Goal: Check status: Check status

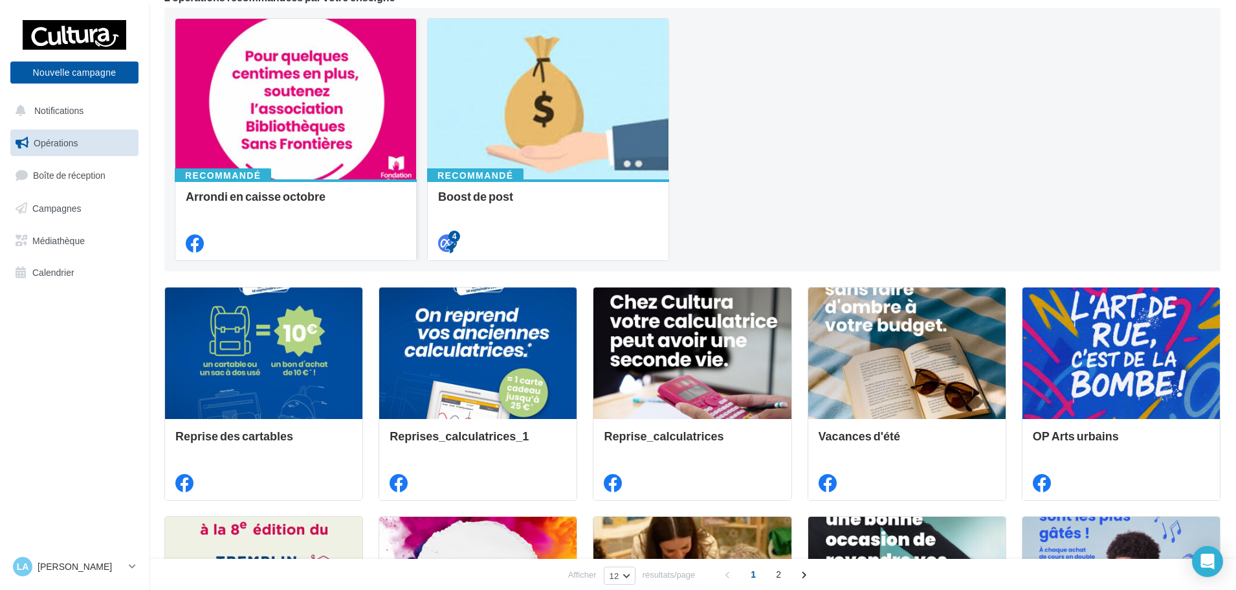
scroll to position [129, 0]
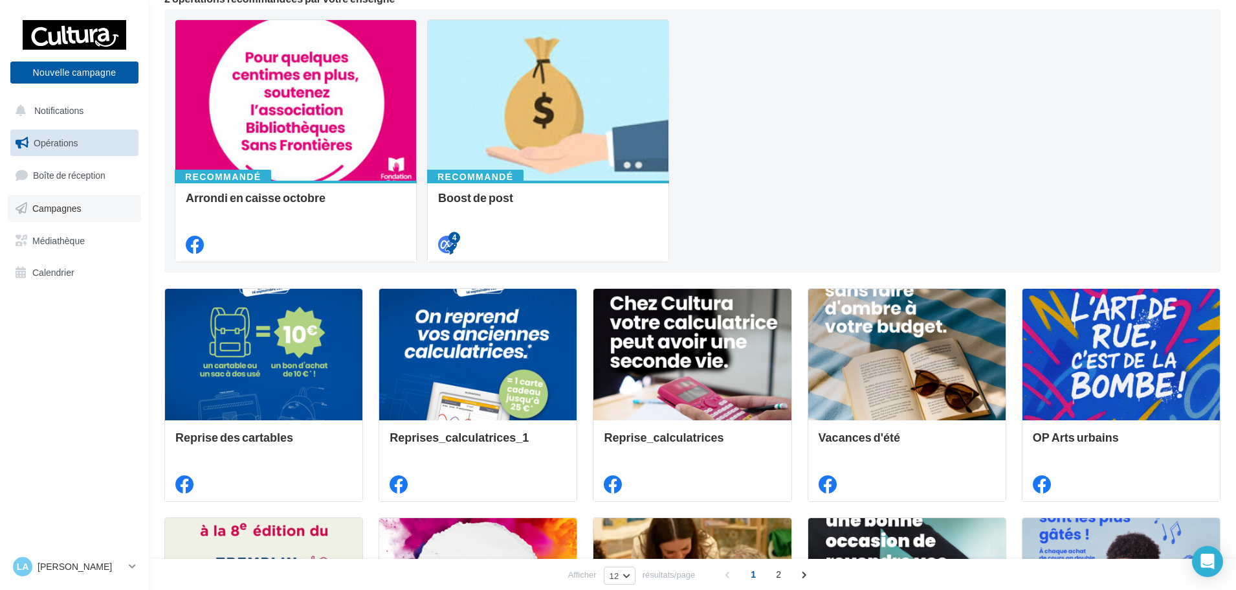
click at [35, 215] on link "Campagnes" at bounding box center [74, 208] width 133 height 27
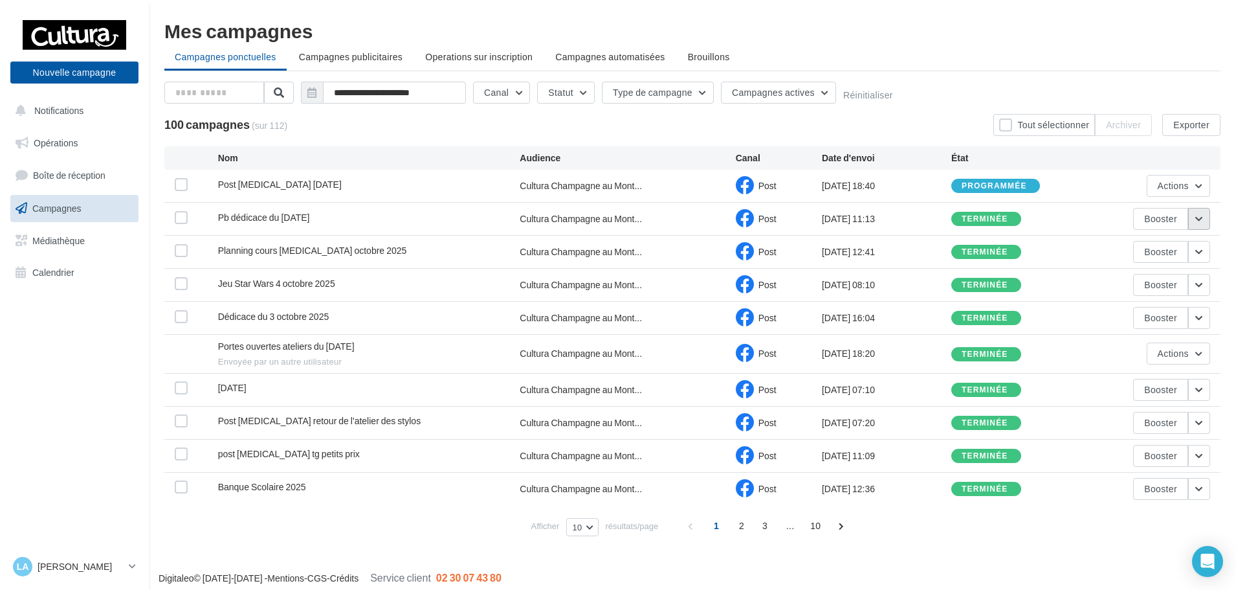
click at [1196, 221] on button "button" at bounding box center [1200, 219] width 22 height 22
click at [1137, 248] on button "Voir les résultats" at bounding box center [1145, 249] width 129 height 34
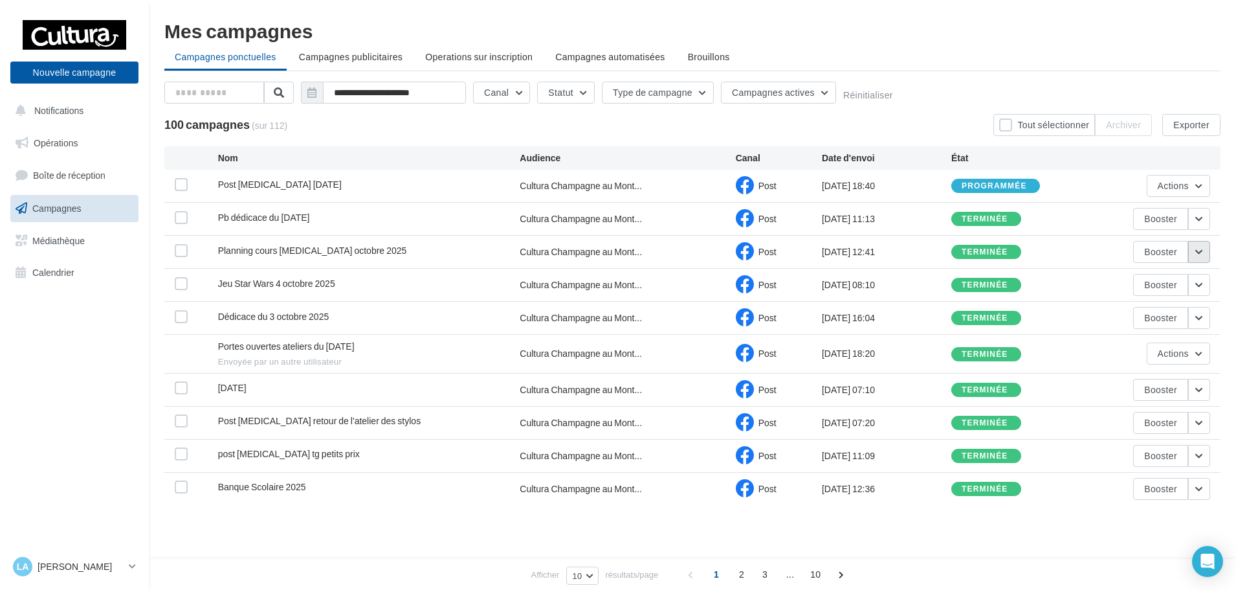
click at [1198, 258] on button "button" at bounding box center [1200, 252] width 22 height 22
click at [1139, 287] on button "Voir les résultats" at bounding box center [1145, 282] width 129 height 34
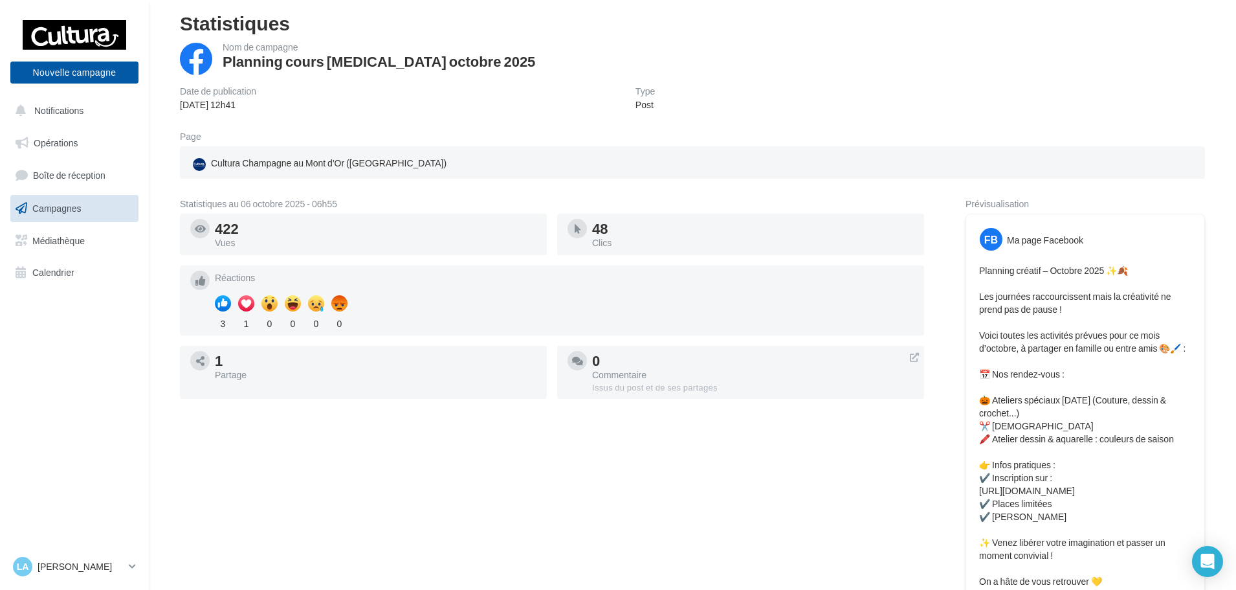
scroll to position [38, 0]
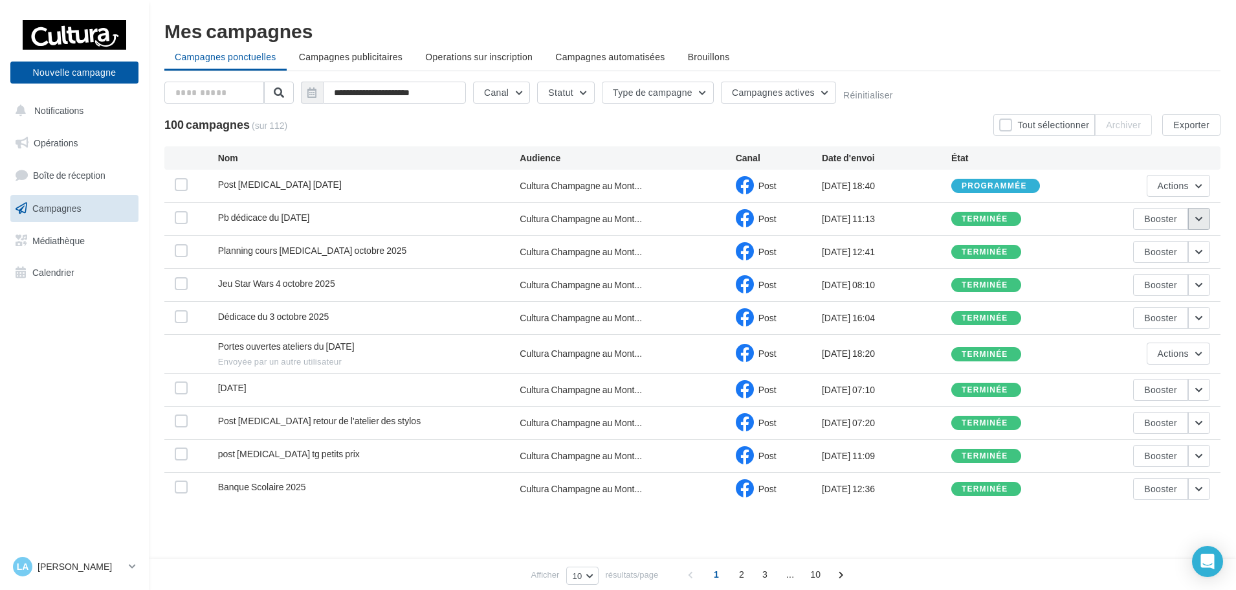
click at [1200, 227] on button "button" at bounding box center [1200, 219] width 22 height 22
click at [1142, 238] on button "Voir les résultats" at bounding box center [1145, 249] width 129 height 34
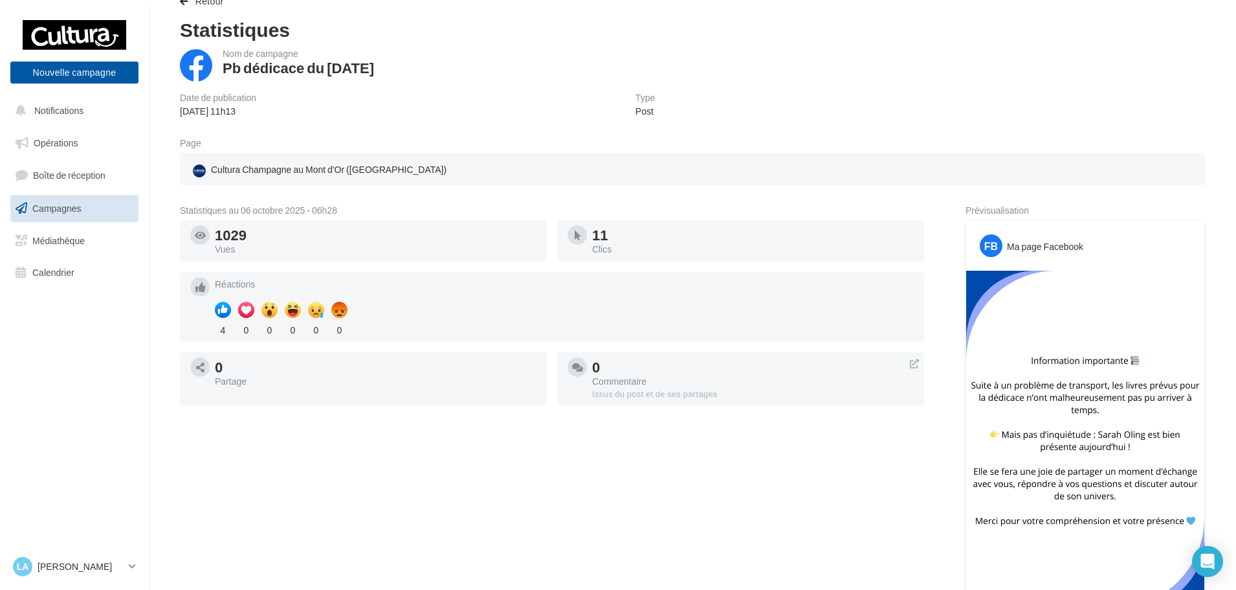
scroll to position [65, 0]
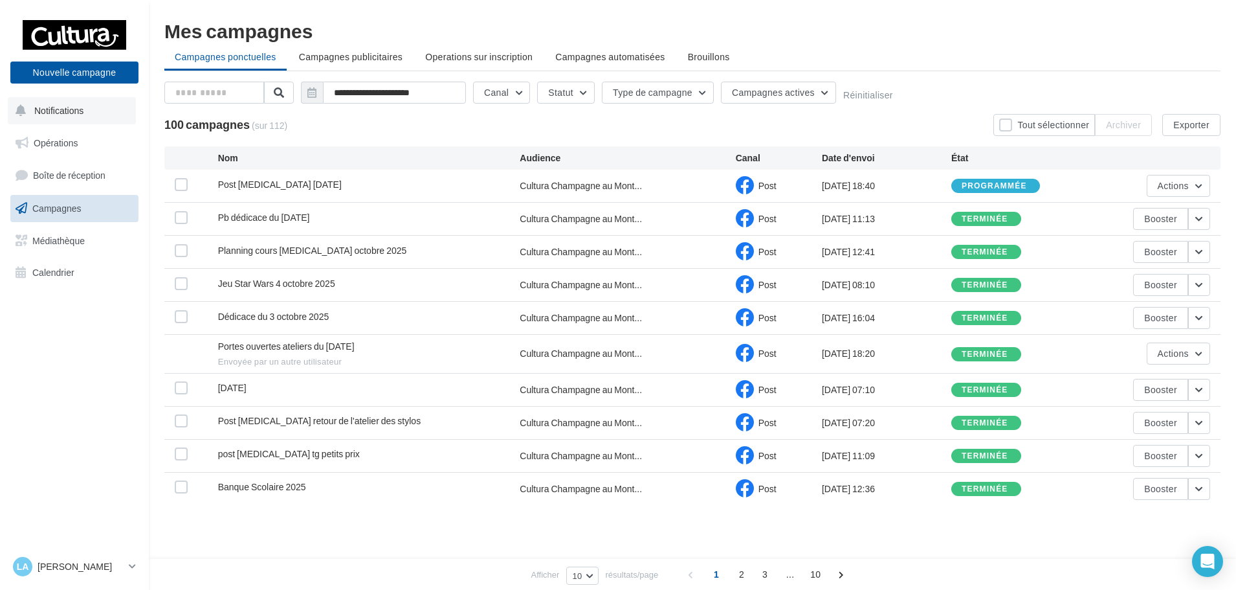
click at [47, 115] on span "Notifications" at bounding box center [58, 110] width 49 height 11
